Goal: Find specific page/section: Find specific page/section

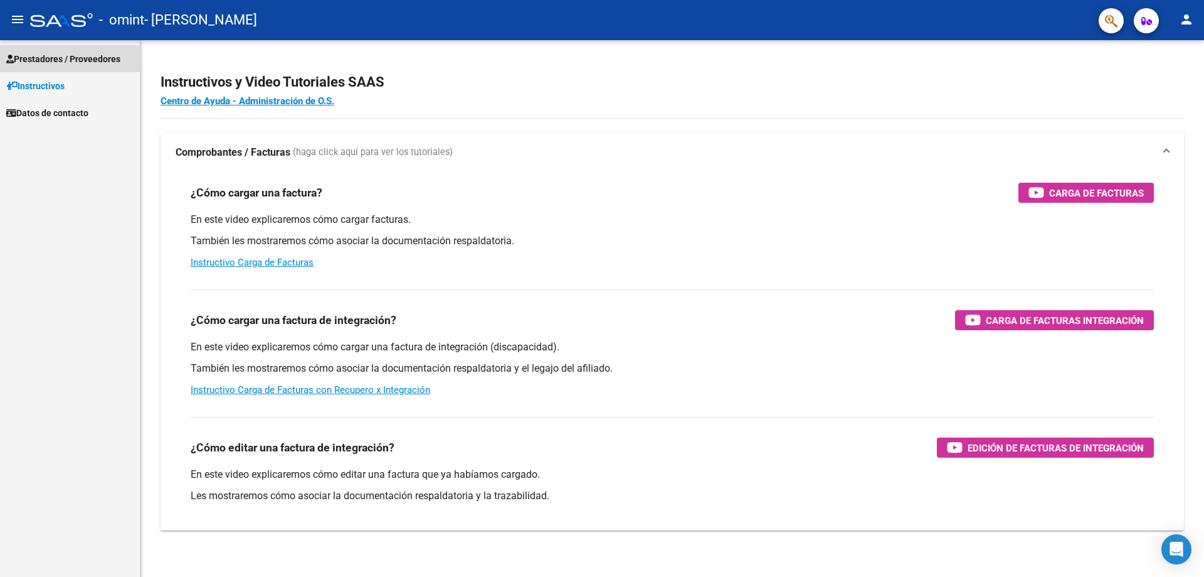
click at [100, 58] on span "Prestadores / Proveedores" at bounding box center [63, 59] width 114 height 14
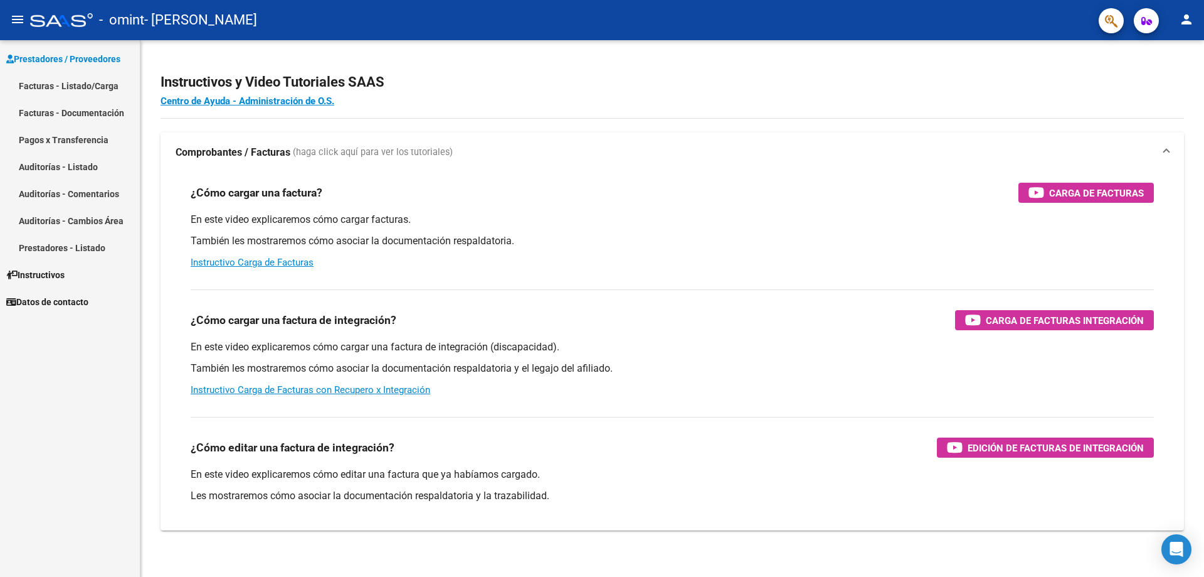
click at [114, 92] on link "Facturas - Listado/Carga" at bounding box center [70, 85] width 140 height 27
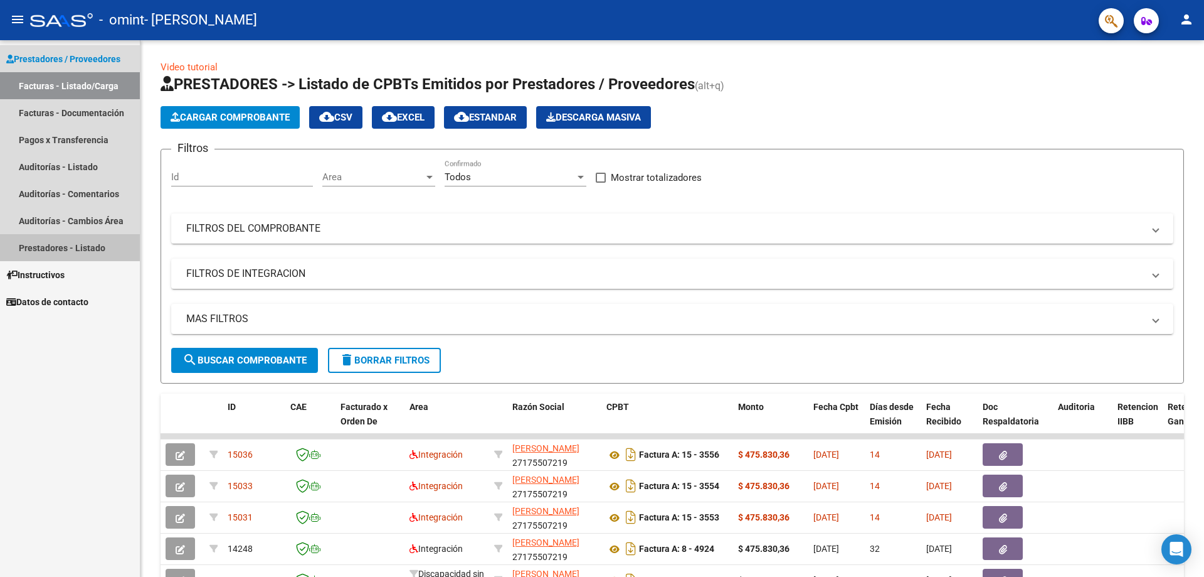
click at [78, 250] on link "Prestadores - Listado" at bounding box center [70, 247] width 140 height 27
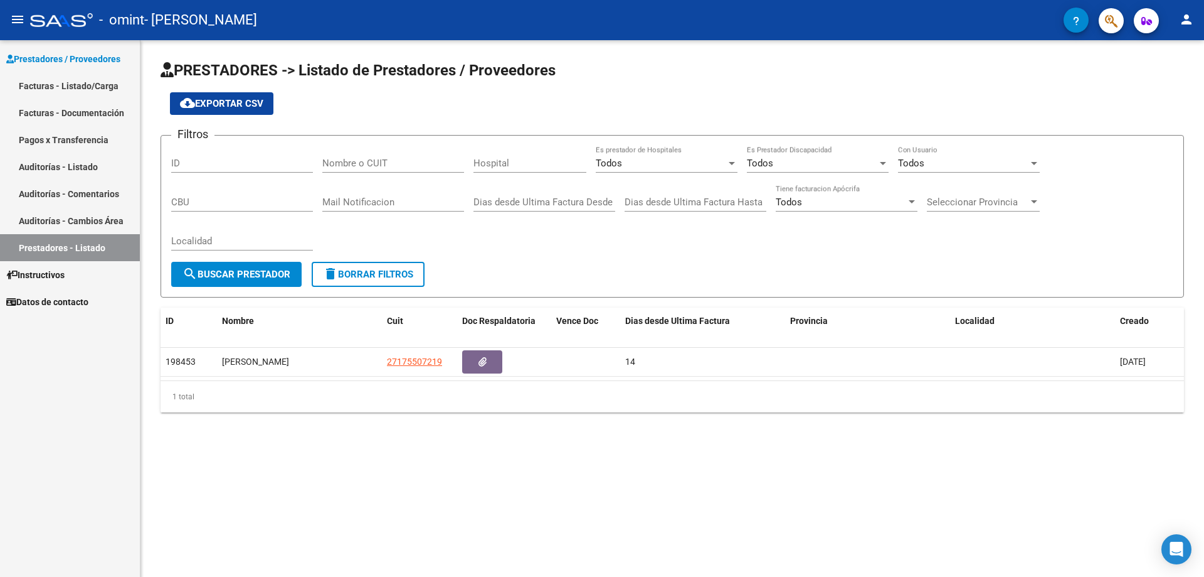
click at [78, 151] on link "Pagos x Transferencia" at bounding box center [70, 139] width 140 height 27
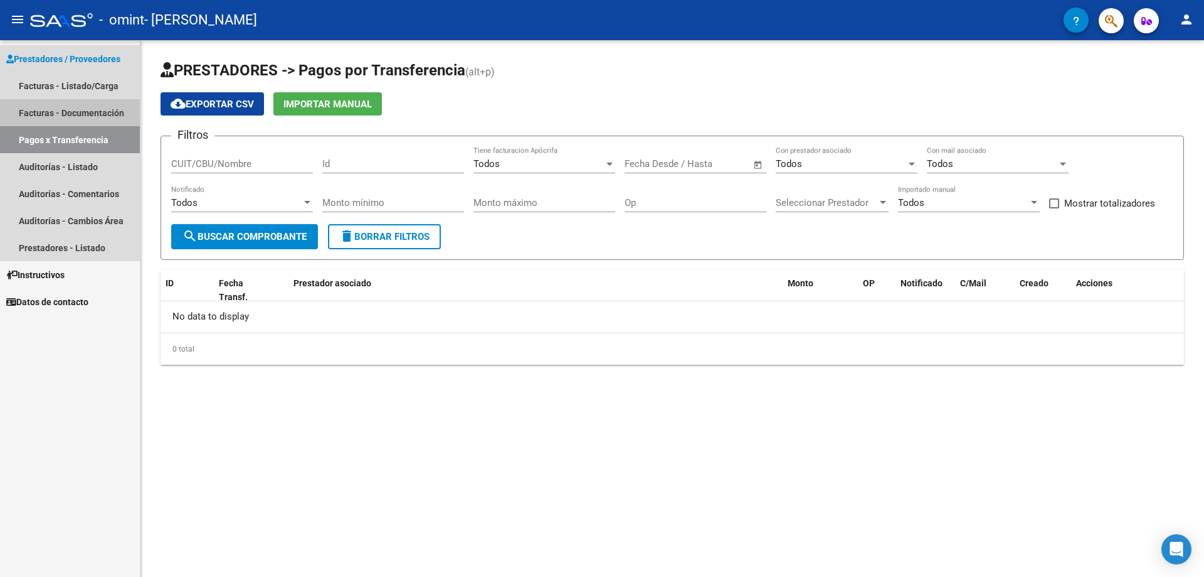
click at [79, 107] on link "Facturas - Documentación" at bounding box center [70, 112] width 140 height 27
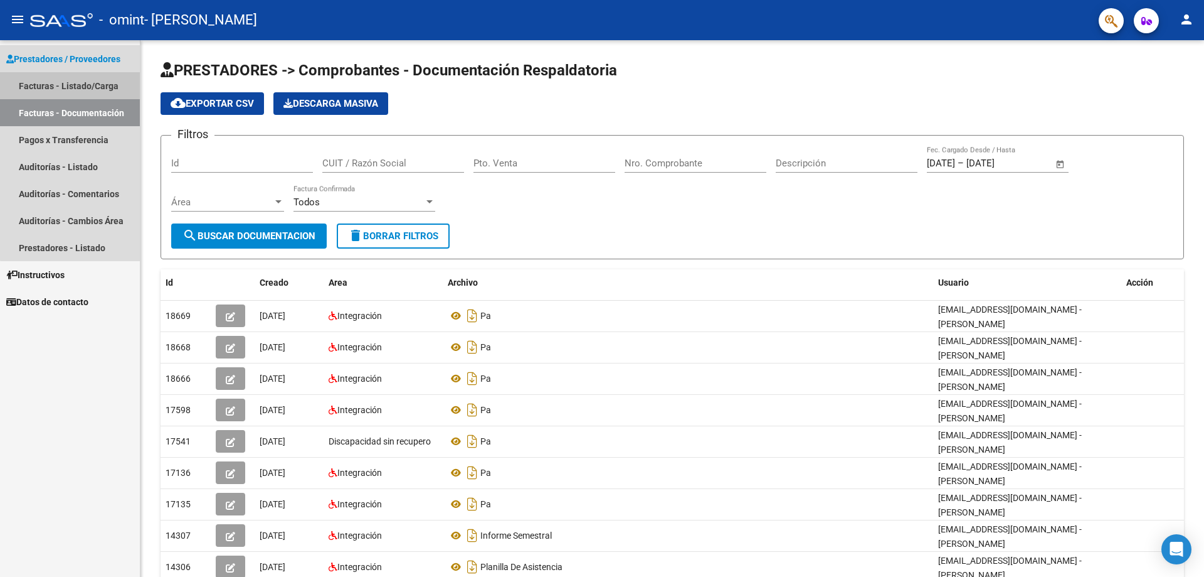
click at [83, 88] on link "Facturas - Listado/Carga" at bounding box center [70, 85] width 140 height 27
